Goal: Information Seeking & Learning: Learn about a topic

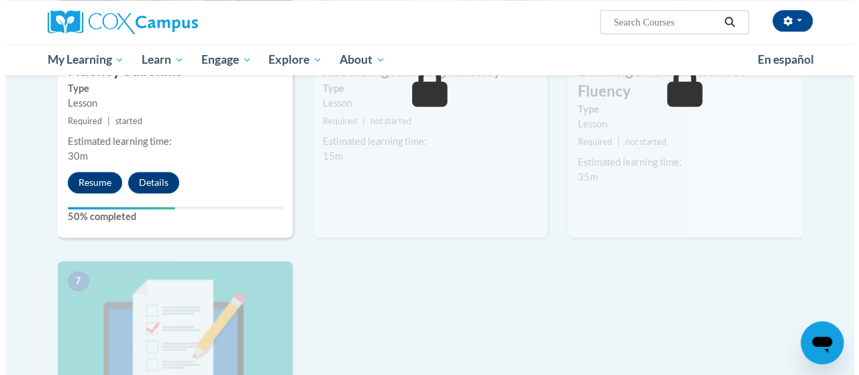
scroll to position [809, 0]
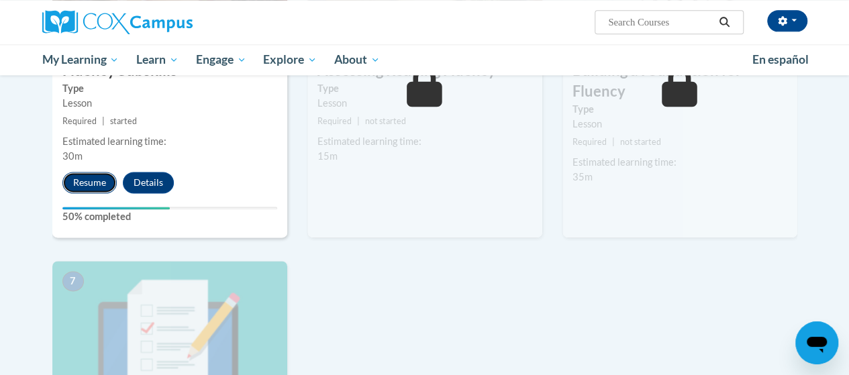
click at [81, 185] on button "Resume" at bounding box center [89, 182] width 54 height 21
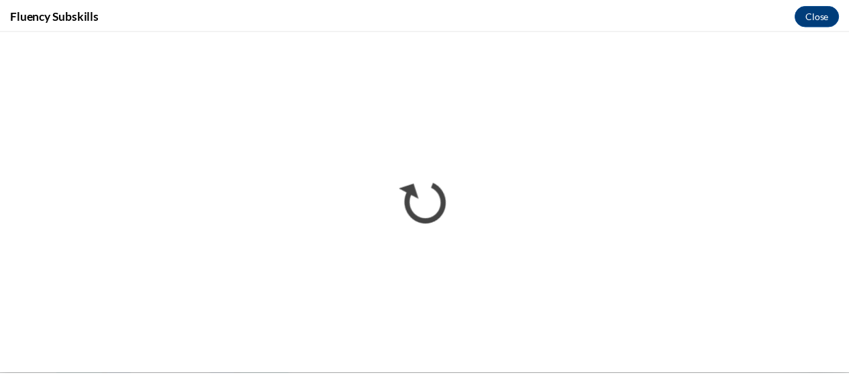
scroll to position [0, 0]
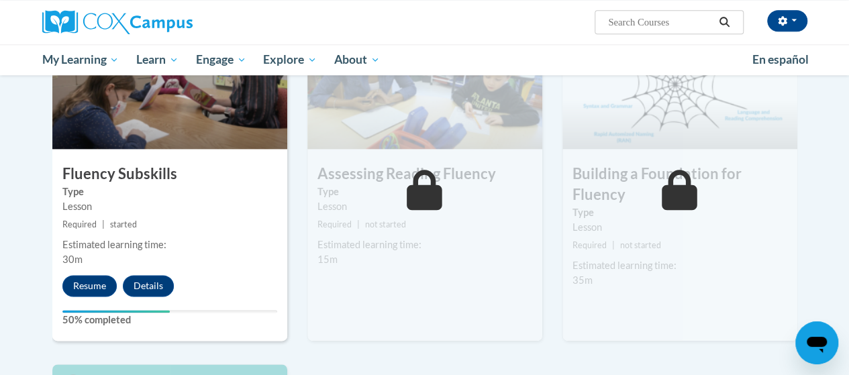
scroll to position [702, 0]
